Goal: Task Accomplishment & Management: Manage account settings

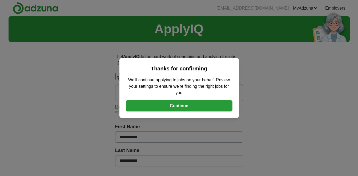
click at [191, 105] on button "Continue" at bounding box center [179, 105] width 106 height 11
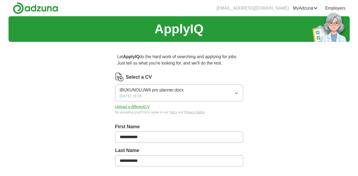
click at [235, 92] on icon "button" at bounding box center [236, 93] width 4 height 4
click at [143, 76] on label "Select a CV" at bounding box center [139, 76] width 26 height 7
click at [129, 106] on button "Upload a different CV" at bounding box center [132, 107] width 35 height 6
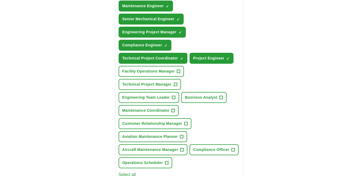
scroll to position [214, 0]
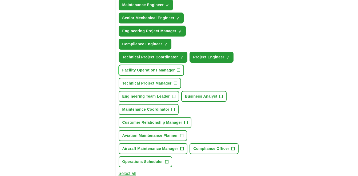
click at [177, 68] on span "+" at bounding box center [178, 70] width 3 height 4
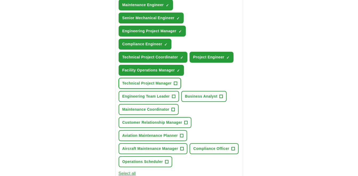
click at [177, 84] on span "+" at bounding box center [175, 83] width 3 height 4
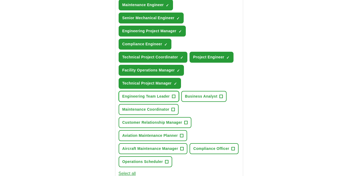
click at [174, 93] on button "Engineering Team Leader +" at bounding box center [148, 96] width 60 height 11
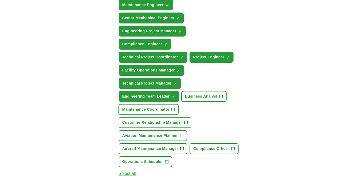
click at [174, 110] on span "+" at bounding box center [172, 109] width 3 height 4
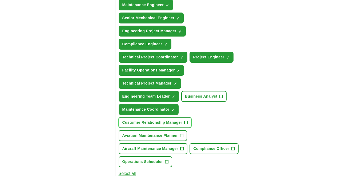
click at [183, 123] on button "Customer Relationship Manager +" at bounding box center [154, 122] width 73 height 11
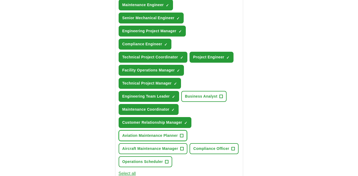
click at [182, 137] on span "+" at bounding box center [181, 135] width 3 height 4
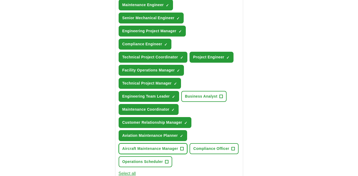
click at [182, 146] on span "+" at bounding box center [181, 148] width 3 height 4
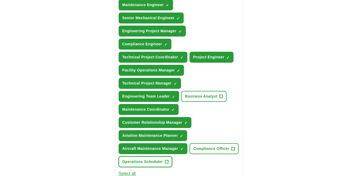
click at [163, 161] on button "Operations Scheduler +" at bounding box center [145, 161] width 54 height 11
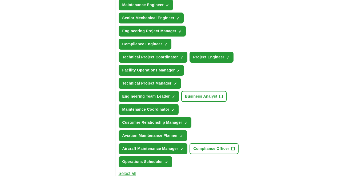
click at [221, 97] on span "+" at bounding box center [220, 96] width 3 height 4
click at [233, 148] on span "+" at bounding box center [232, 148] width 3 height 4
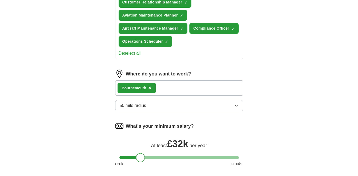
scroll to position [342, 0]
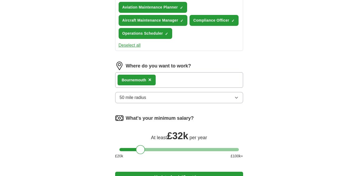
click at [167, 78] on div "Bournemouth ×" at bounding box center [179, 79] width 128 height 15
click at [149, 80] on span "×" at bounding box center [149, 80] width 3 height 6
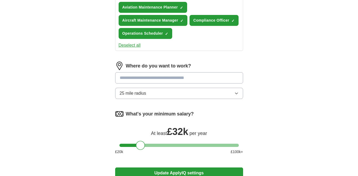
click at [150, 76] on input at bounding box center [179, 77] width 128 height 11
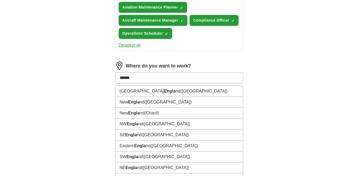
type input "*******"
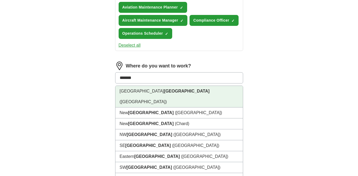
click at [180, 87] on li "[GEOGRAPHIC_DATA] ([GEOGRAPHIC_DATA])" at bounding box center [178, 97] width 127 height 22
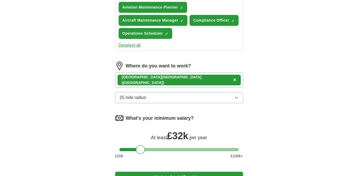
click at [236, 99] on icon "button" at bounding box center [236, 97] width 4 height 4
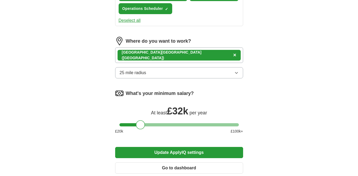
scroll to position [378, 0]
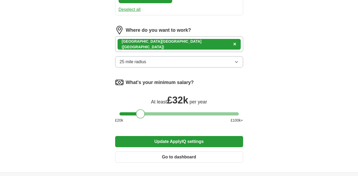
click at [233, 64] on button "25 mile radius" at bounding box center [179, 61] width 128 height 11
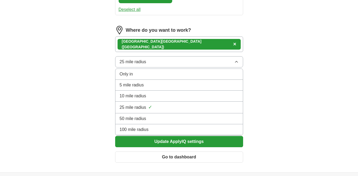
click at [160, 130] on div "100 mile radius" at bounding box center [179, 129] width 119 height 6
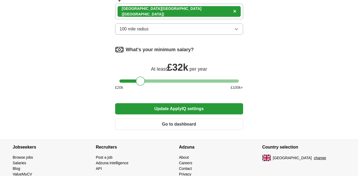
scroll to position [413, 0]
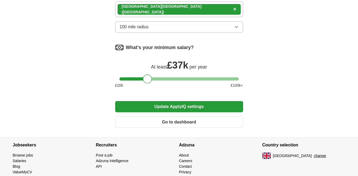
drag, startPoint x: 144, startPoint y: 80, endPoint x: 150, endPoint y: 81, distance: 6.9
click at [150, 81] on div at bounding box center [147, 78] width 9 height 9
click at [171, 106] on button "Update ApplyIQ settings" at bounding box center [179, 106] width 128 height 11
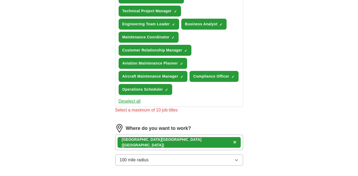
scroll to position [288, 0]
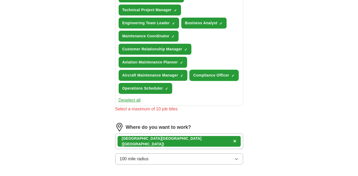
click at [0, 0] on span "×" at bounding box center [0, 0] width 0 height 0
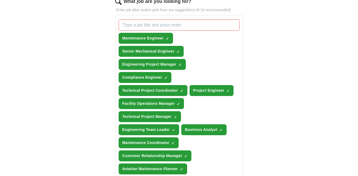
scroll to position [182, 0]
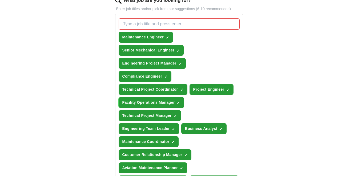
click at [181, 102] on button "Facility Operations Manager ✓ ×" at bounding box center [150, 102] width 65 height 11
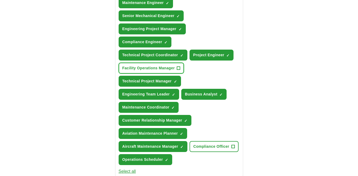
scroll to position [219, 0]
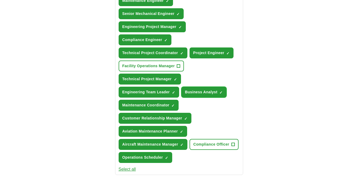
click at [212, 91] on span "Business Analyst" at bounding box center [201, 92] width 32 height 6
click at [177, 144] on span "Aircraft Maintenance Manager" at bounding box center [150, 144] width 56 height 6
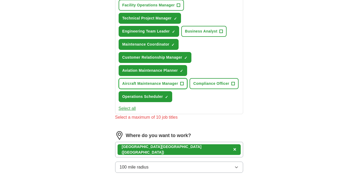
scroll to position [277, 0]
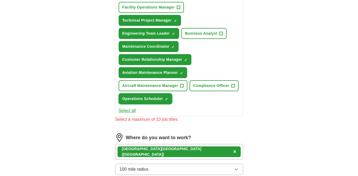
click at [163, 94] on button "Operations Scheduler ✓ ×" at bounding box center [145, 98] width 54 height 11
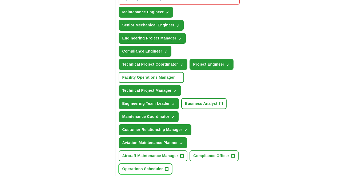
scroll to position [238, 0]
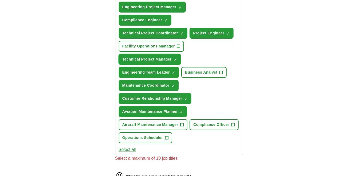
click at [170, 60] on span "Technical Project Manager" at bounding box center [146, 59] width 49 height 6
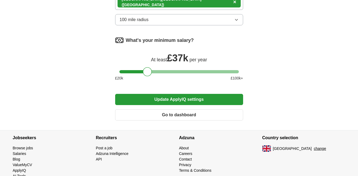
scroll to position [434, 0]
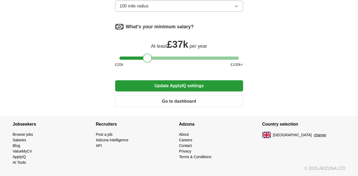
click at [184, 85] on button "Update ApplyIQ settings" at bounding box center [179, 85] width 128 height 11
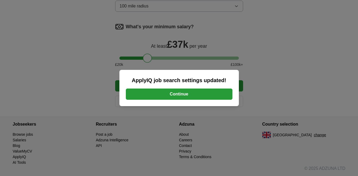
click at [178, 94] on button "Continue" at bounding box center [179, 93] width 106 height 11
